Goal: Check status: Check status

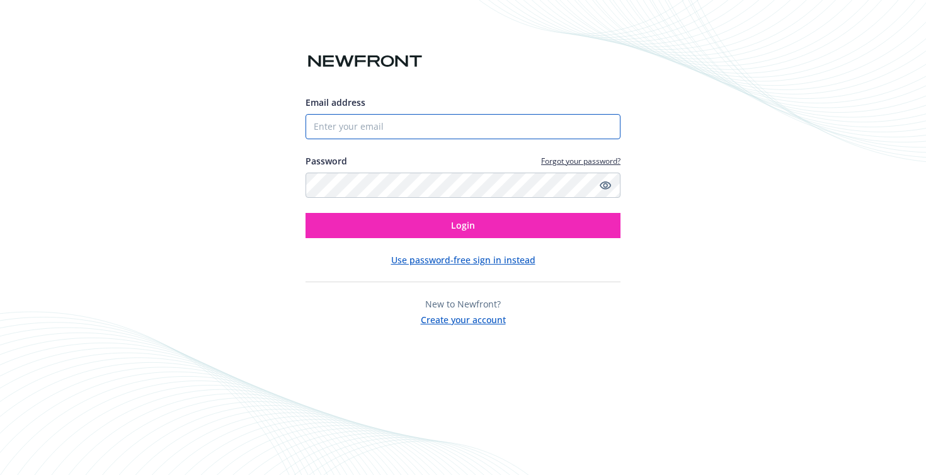
click at [335, 128] on input "Email address" at bounding box center [463, 126] width 315 height 25
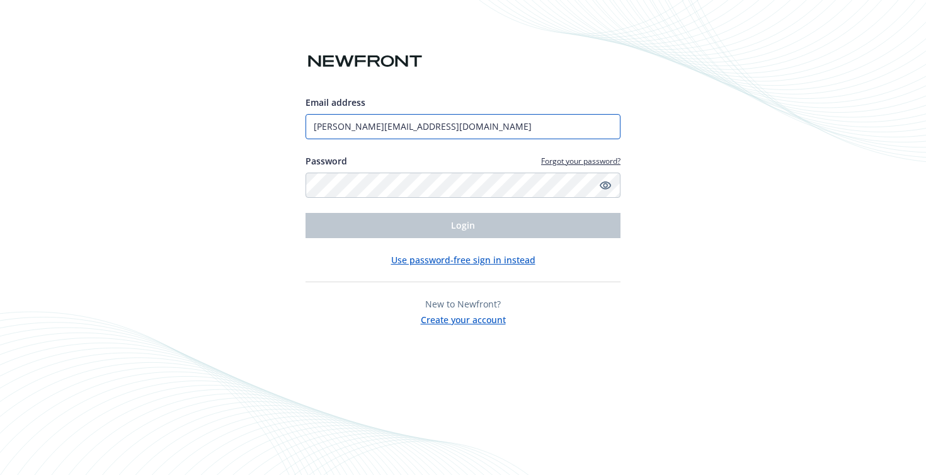
type input "[PERSON_NAME][EMAIL_ADDRESS][DOMAIN_NAME]"
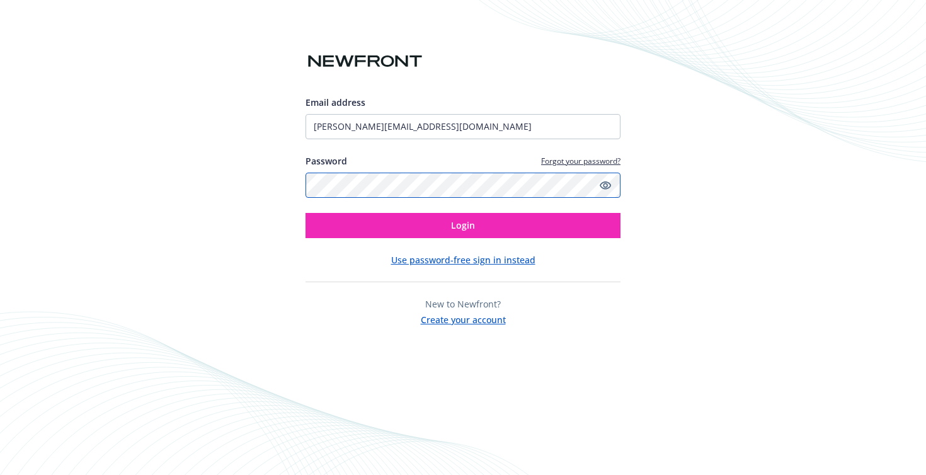
click at [306, 213] on button "Login" at bounding box center [463, 225] width 315 height 25
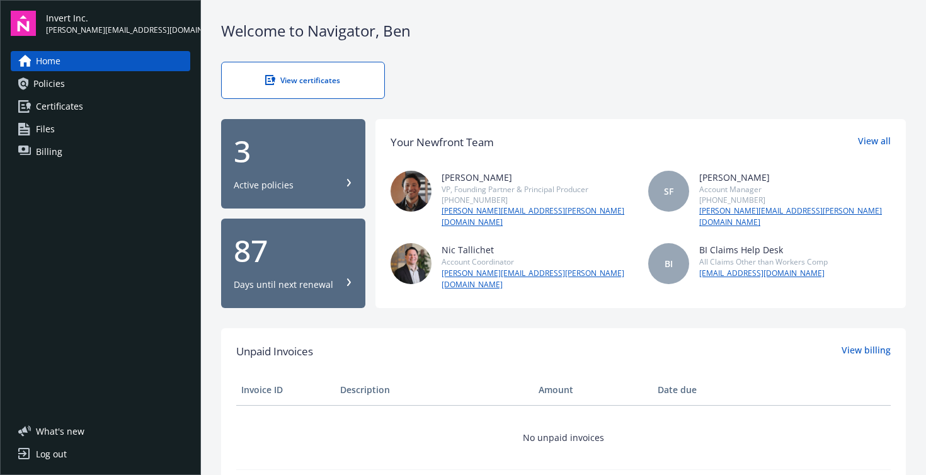
click at [276, 179] on div "Active policies" at bounding box center [264, 185] width 60 height 13
